Goal: Task Accomplishment & Management: Complete application form

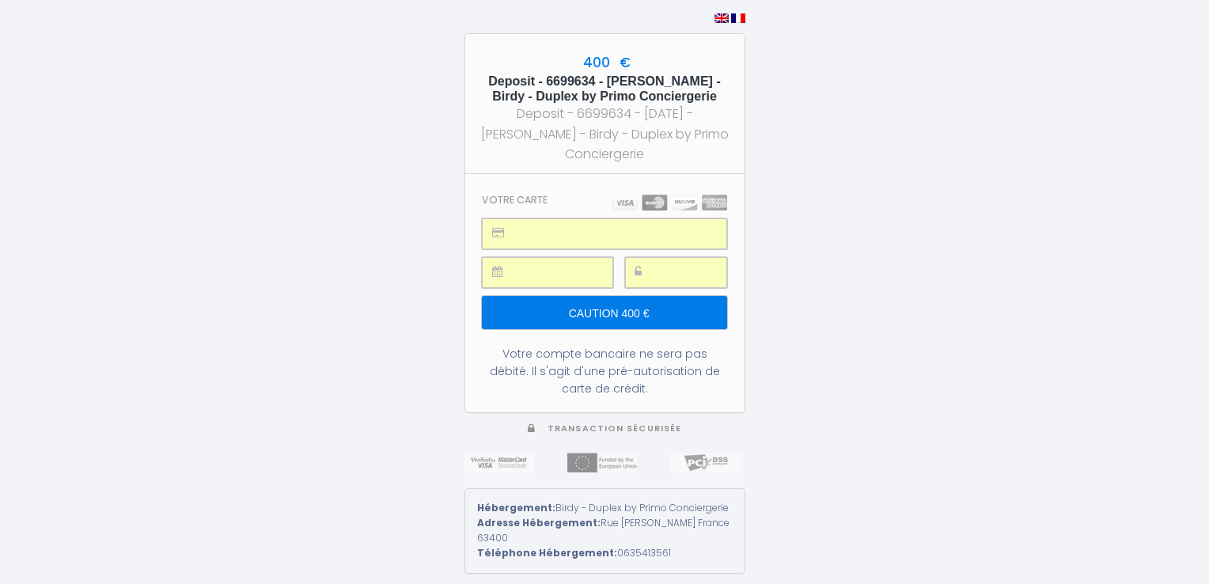
click at [652, 319] on input "Caution 400 €" at bounding box center [604, 312] width 244 height 33
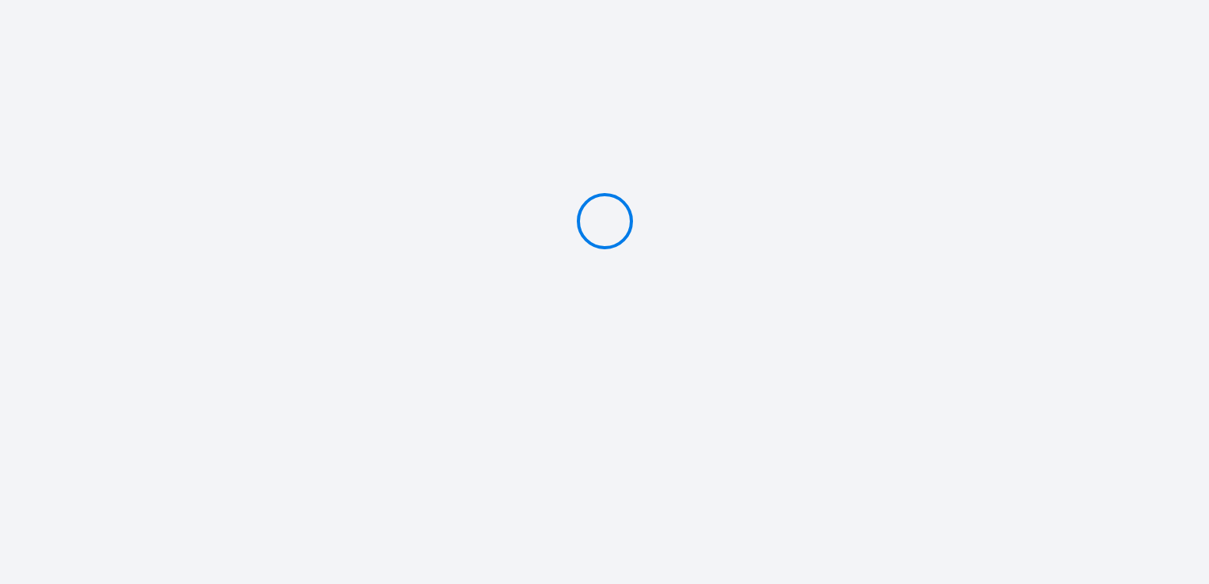
type input "Caution 400 €"
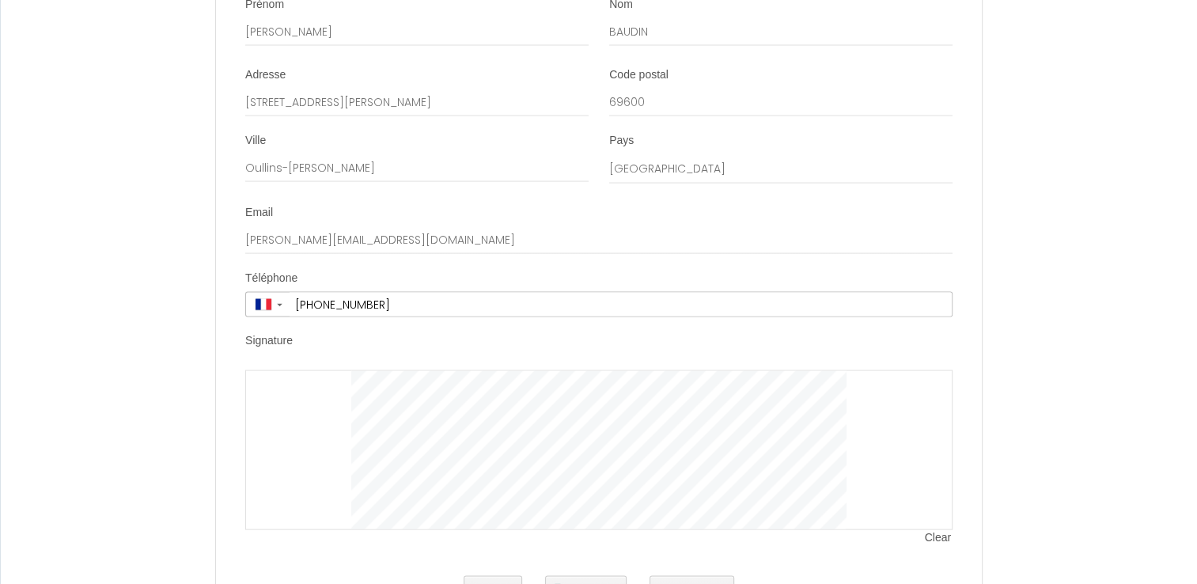
scroll to position [3124, 0]
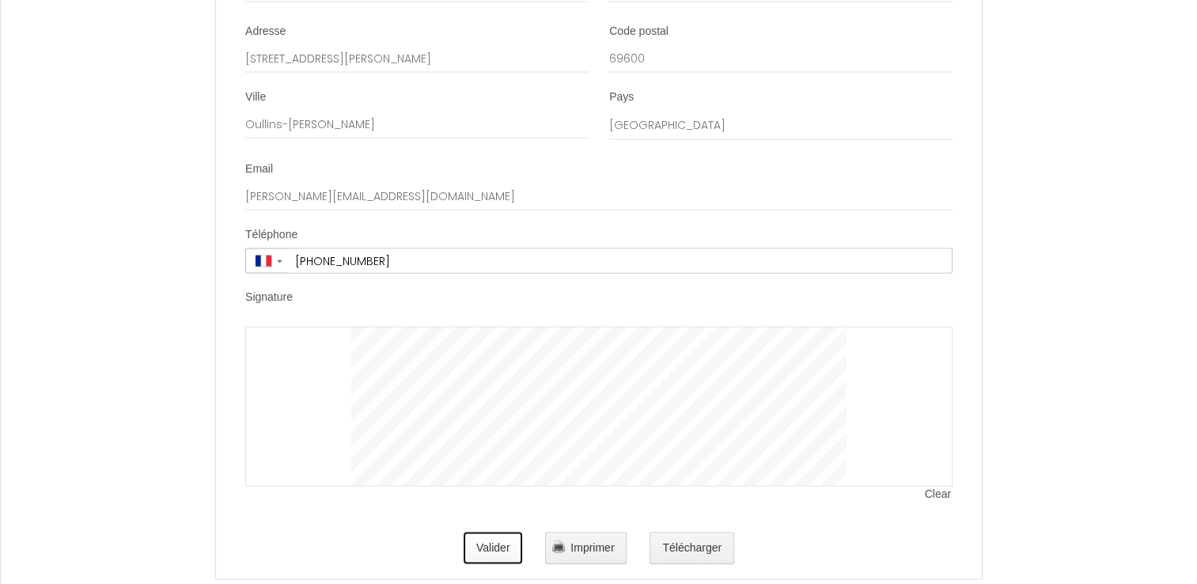
click at [506, 564] on button "Valider" at bounding box center [493, 548] width 59 height 32
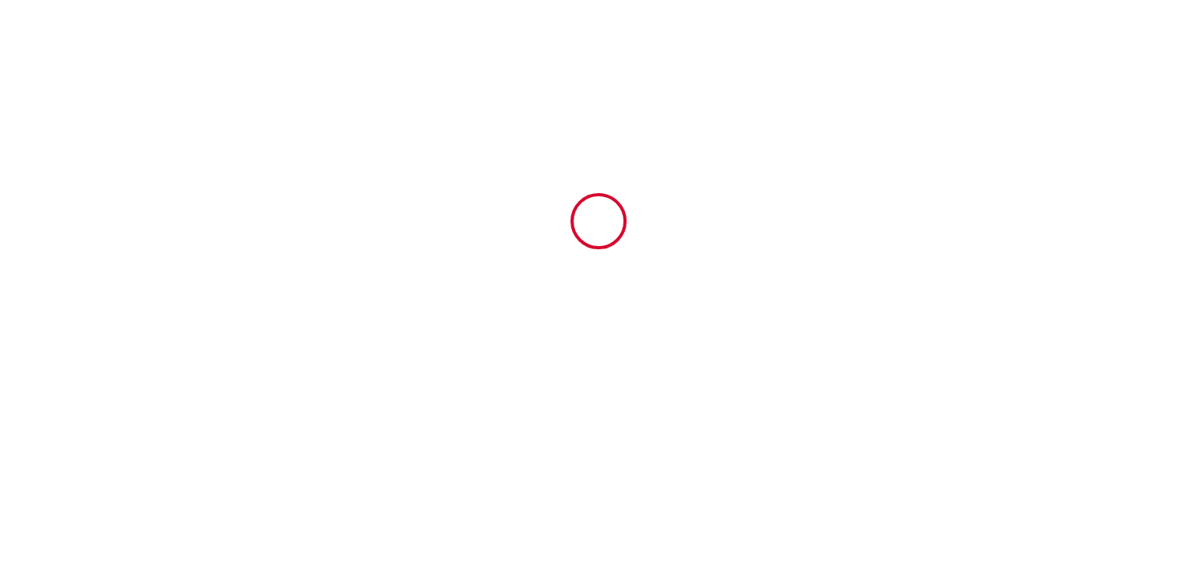
type input "6"
type input "42"
type input "102"
